Goal: Find specific page/section

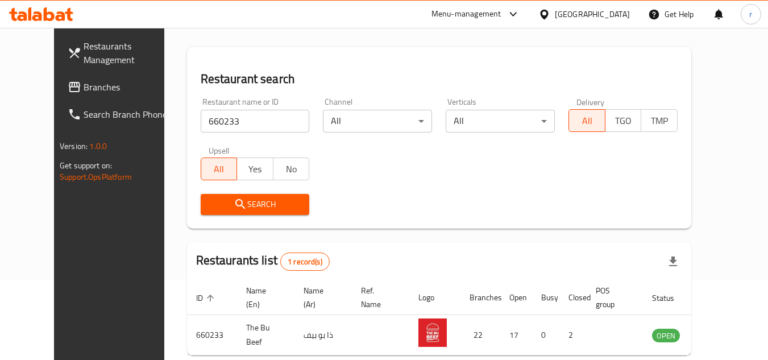
scroll to position [81, 0]
click at [84, 83] on span "Branches" at bounding box center [129, 87] width 90 height 14
drag, startPoint x: 51, startPoint y: 84, endPoint x: 24, endPoint y: 82, distance: 26.8
click at [84, 84] on span "Branches" at bounding box center [129, 87] width 90 height 14
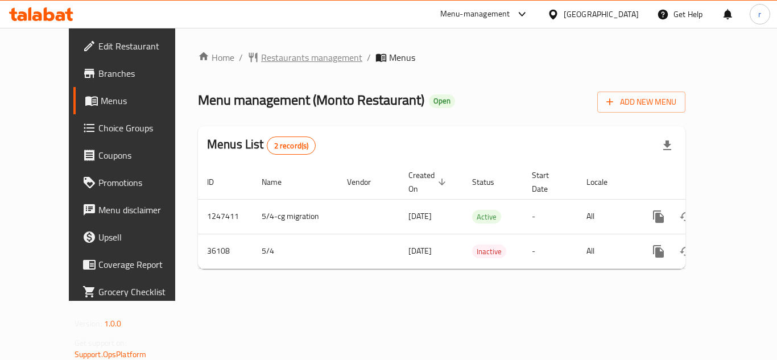
click at [263, 55] on span "Restaurants management" at bounding box center [311, 58] width 101 height 14
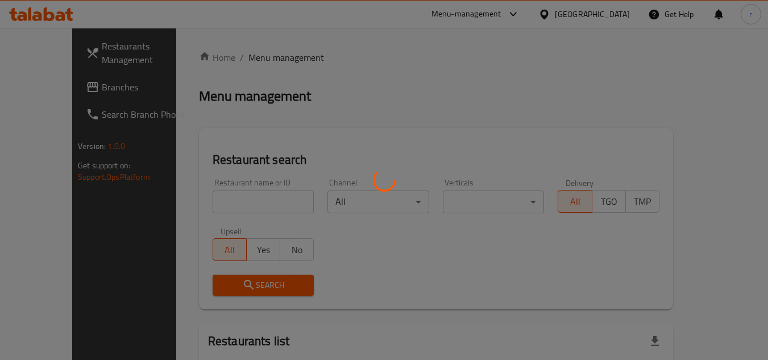
click at [243, 199] on div at bounding box center [384, 180] width 768 height 360
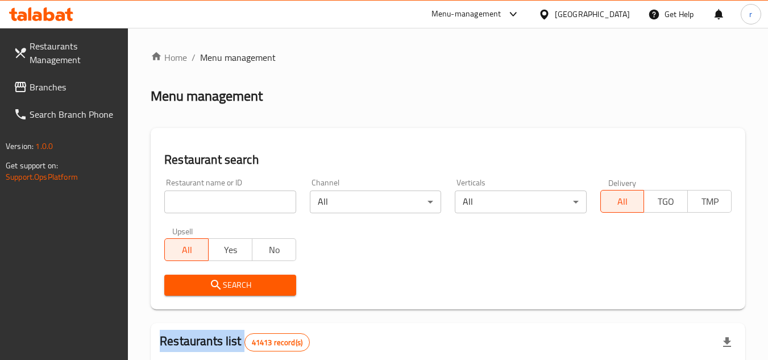
click at [243, 199] on div at bounding box center [384, 180] width 768 height 360
click at [235, 200] on input "search" at bounding box center [229, 201] width 131 height 23
paste input "18664"
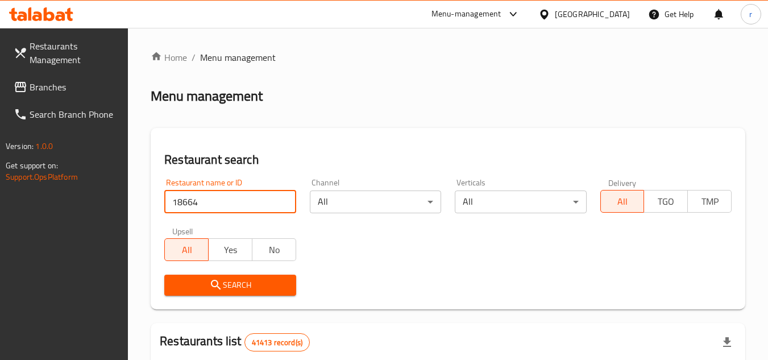
type input "18664"
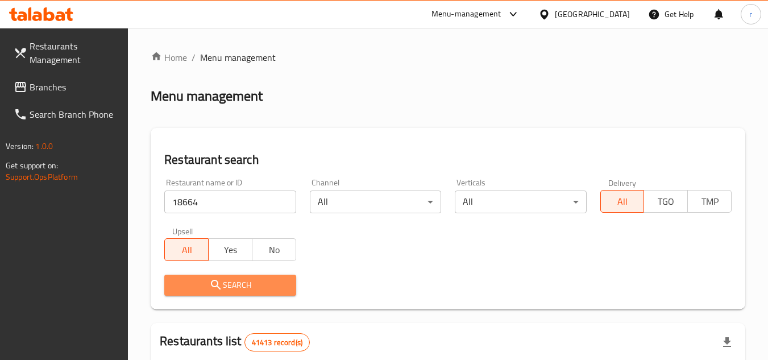
click at [194, 289] on span "Search" at bounding box center [229, 285] width 113 height 14
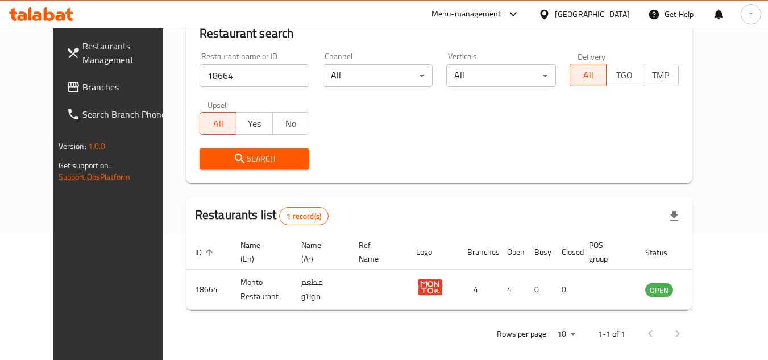
scroll to position [138, 0]
